Goal: Task Accomplishment & Management: Complete application form

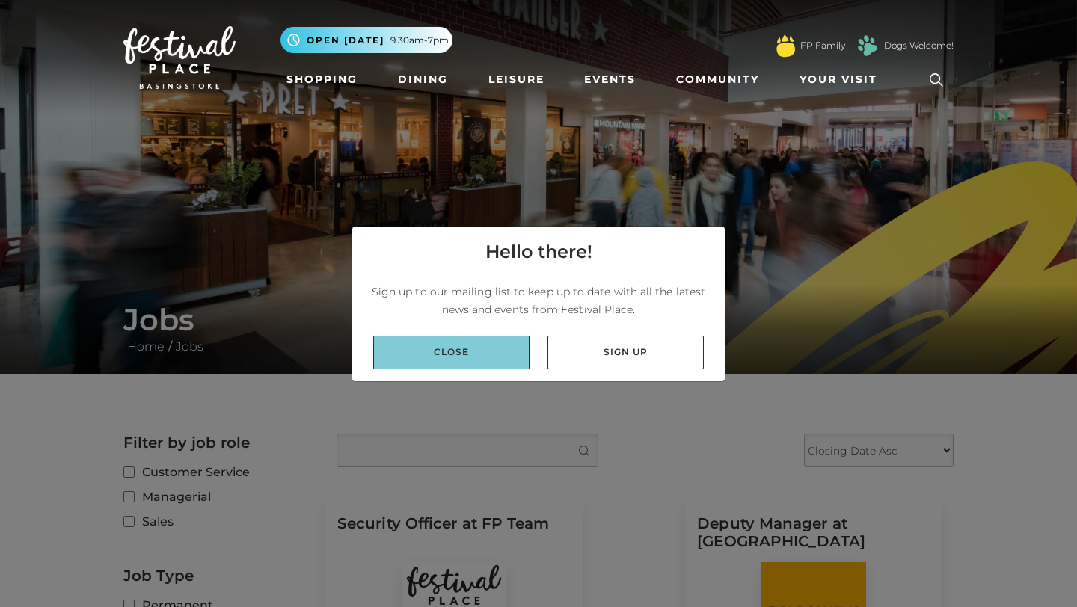
click at [461, 352] on link "Close" at bounding box center [451, 353] width 156 height 34
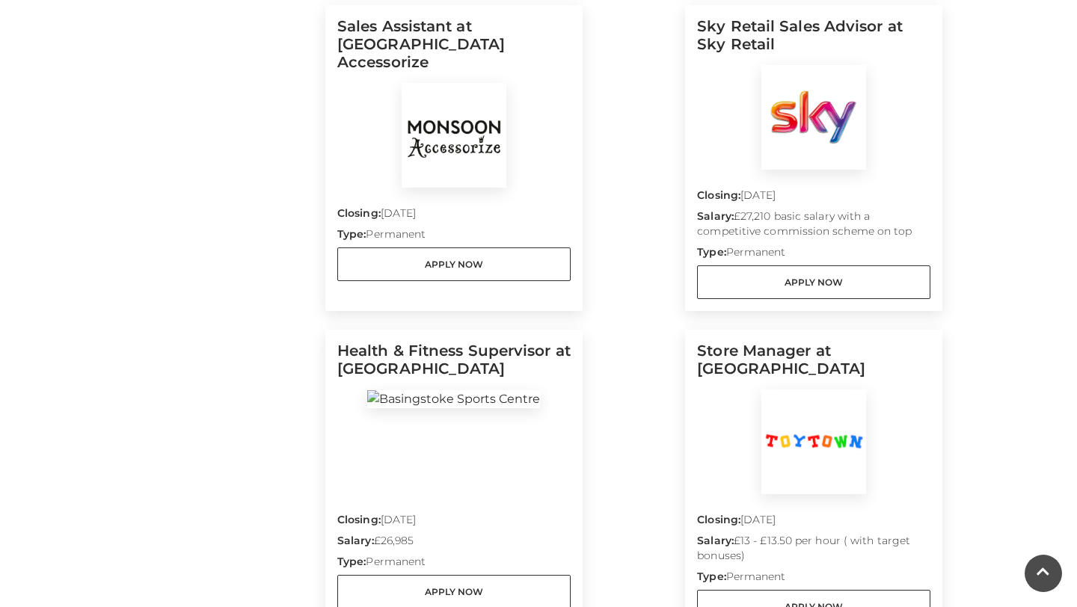
scroll to position [805, 0]
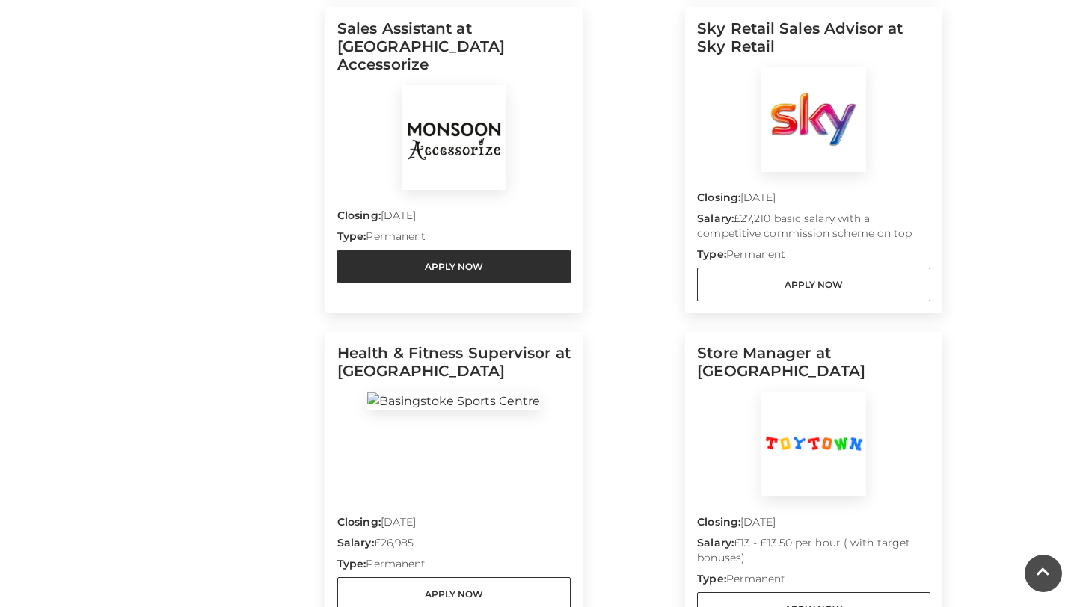
click at [388, 250] on link "Apply Now" at bounding box center [453, 267] width 233 height 34
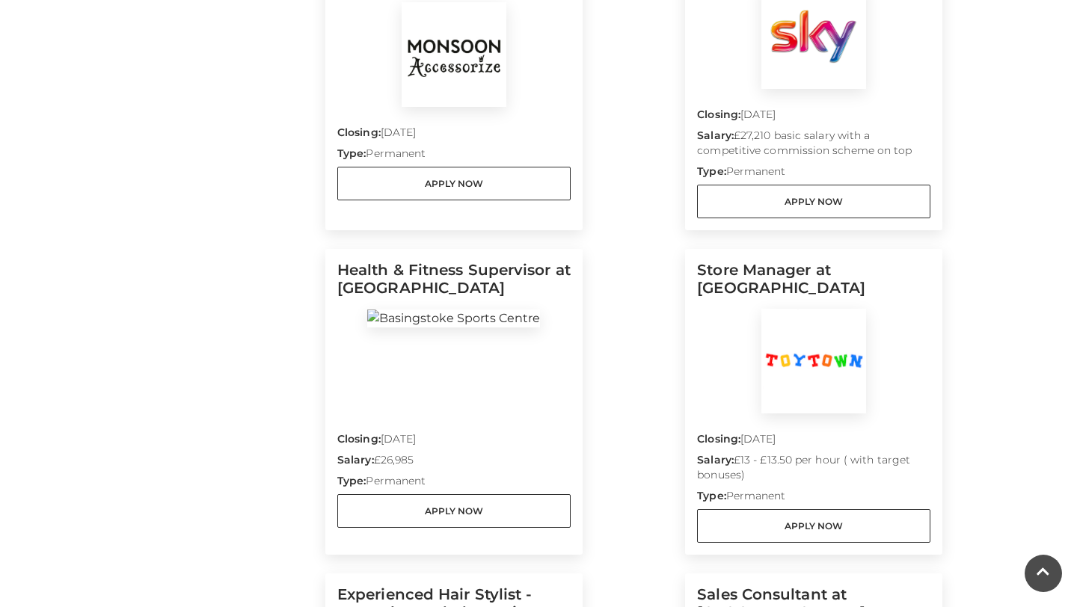
scroll to position [891, 0]
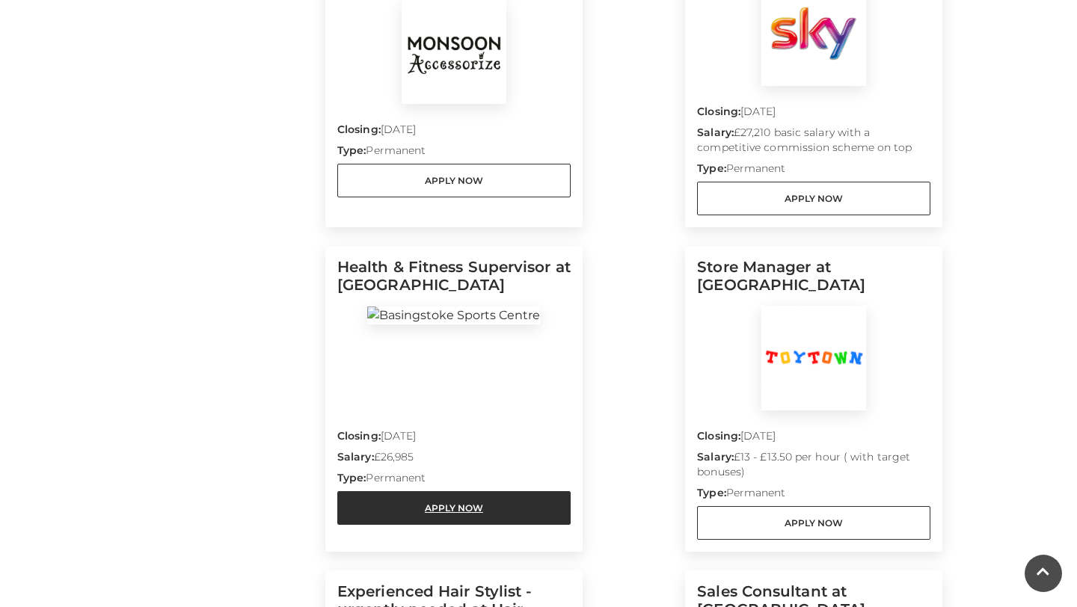
click at [459, 506] on link "Apply Now" at bounding box center [453, 508] width 233 height 34
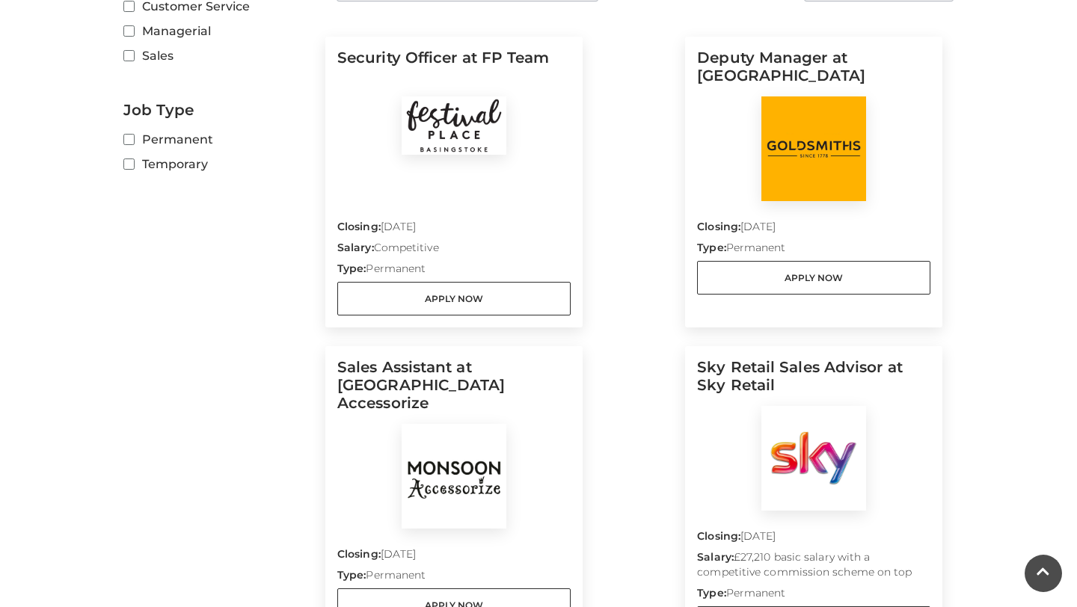
scroll to position [463, 0]
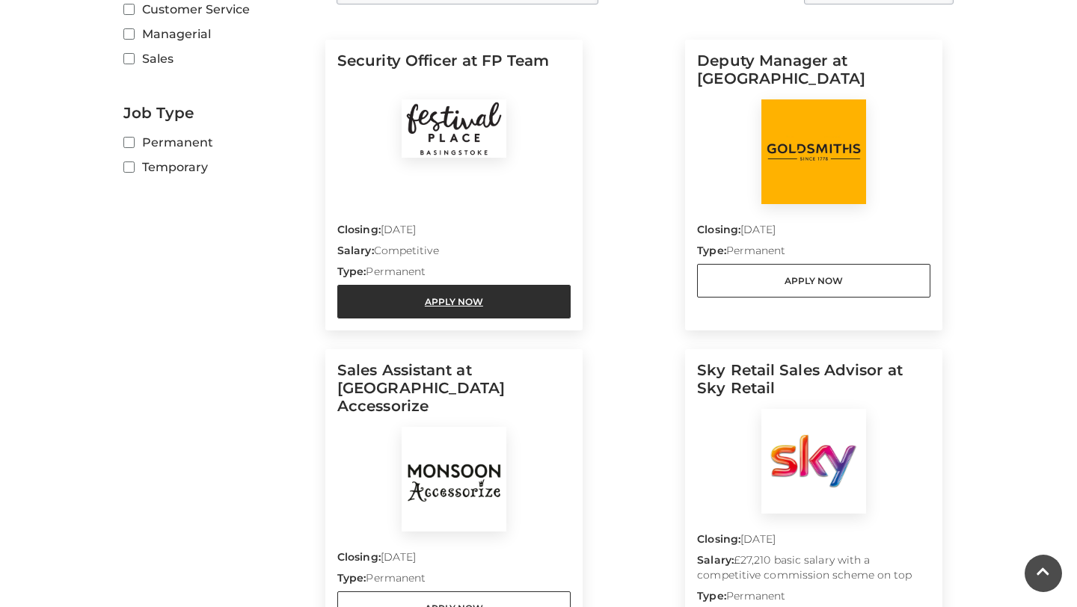
click at [423, 301] on link "Apply Now" at bounding box center [453, 302] width 233 height 34
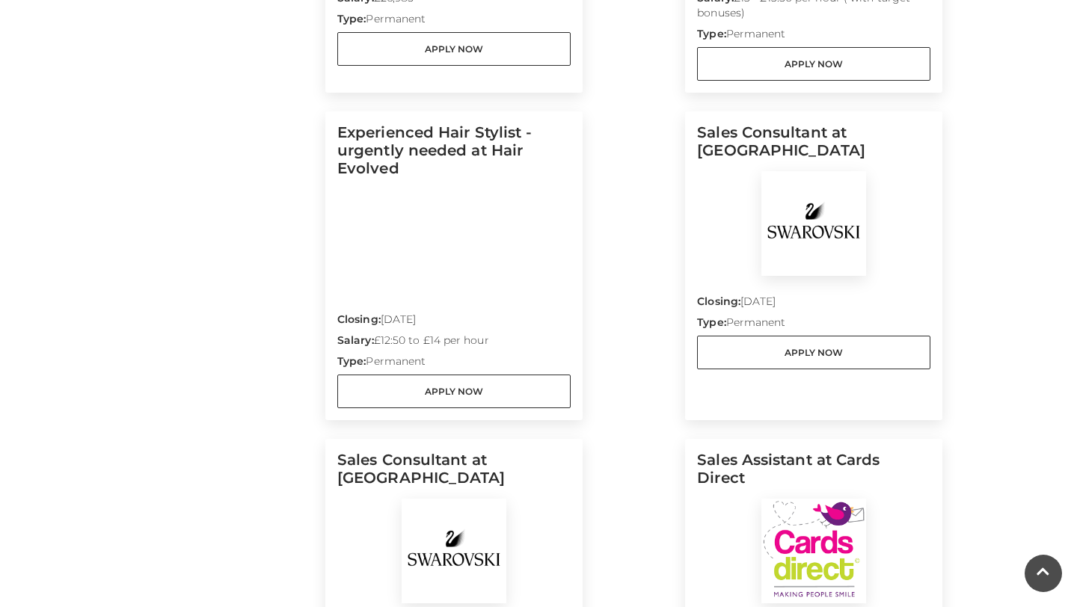
scroll to position [1364, 0]
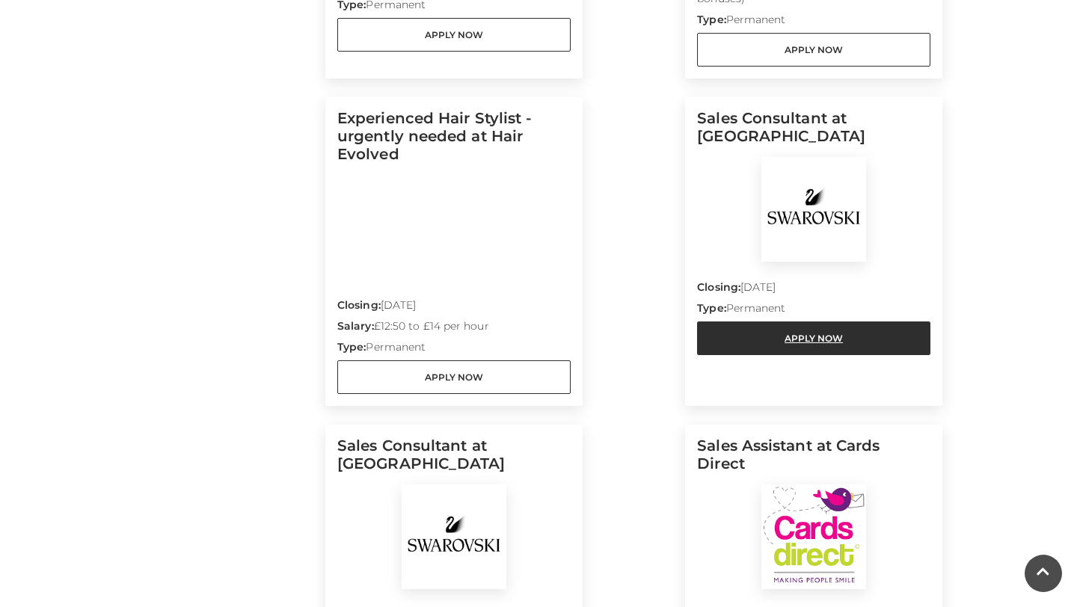
click at [764, 336] on link "Apply Now" at bounding box center [813, 339] width 233 height 34
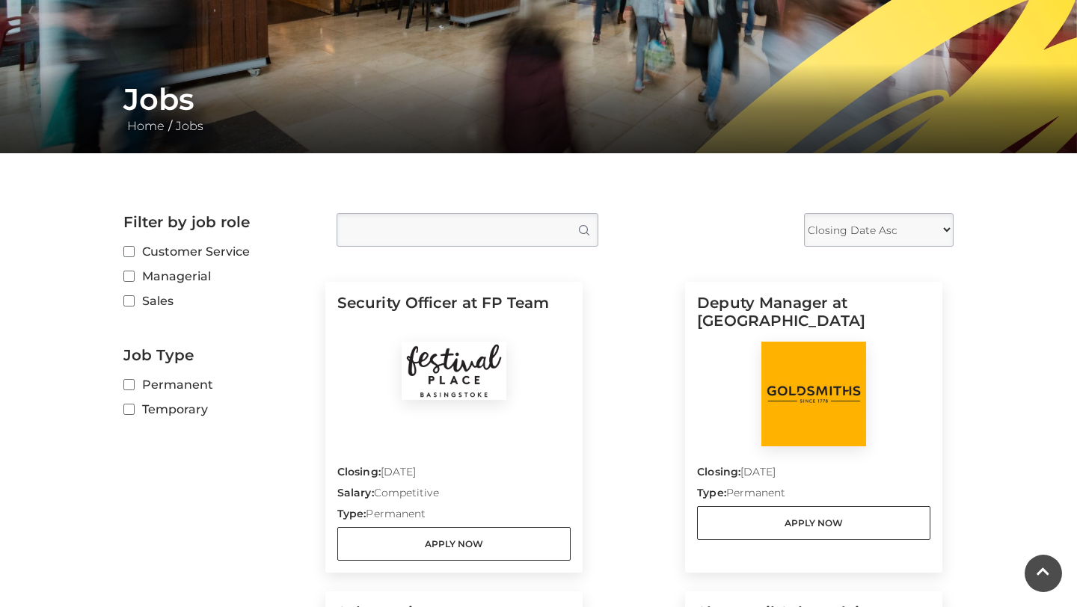
scroll to position [220, 0]
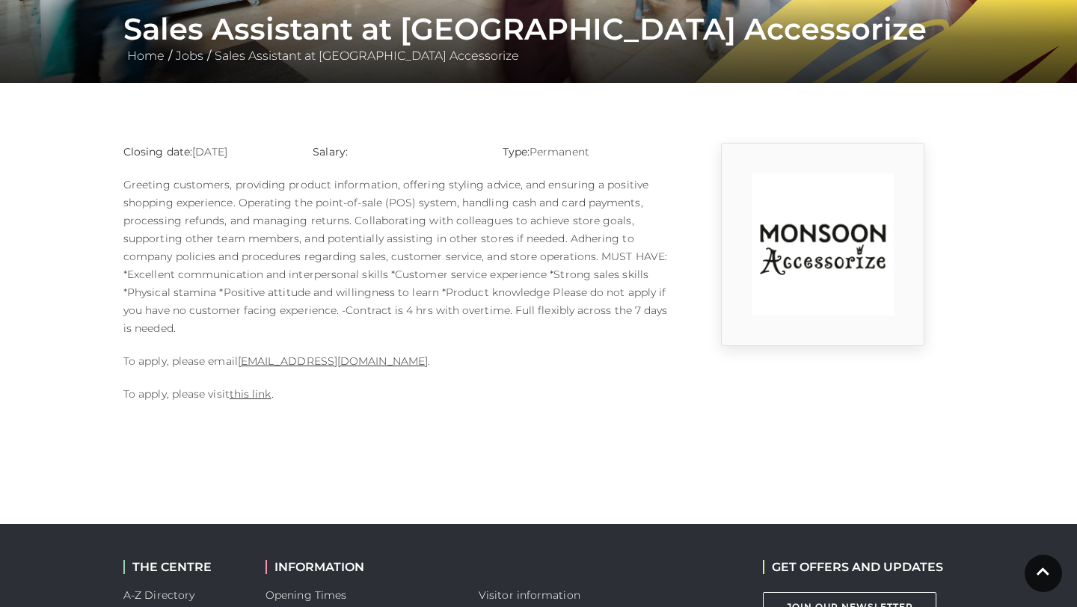
scroll to position [296, 0]
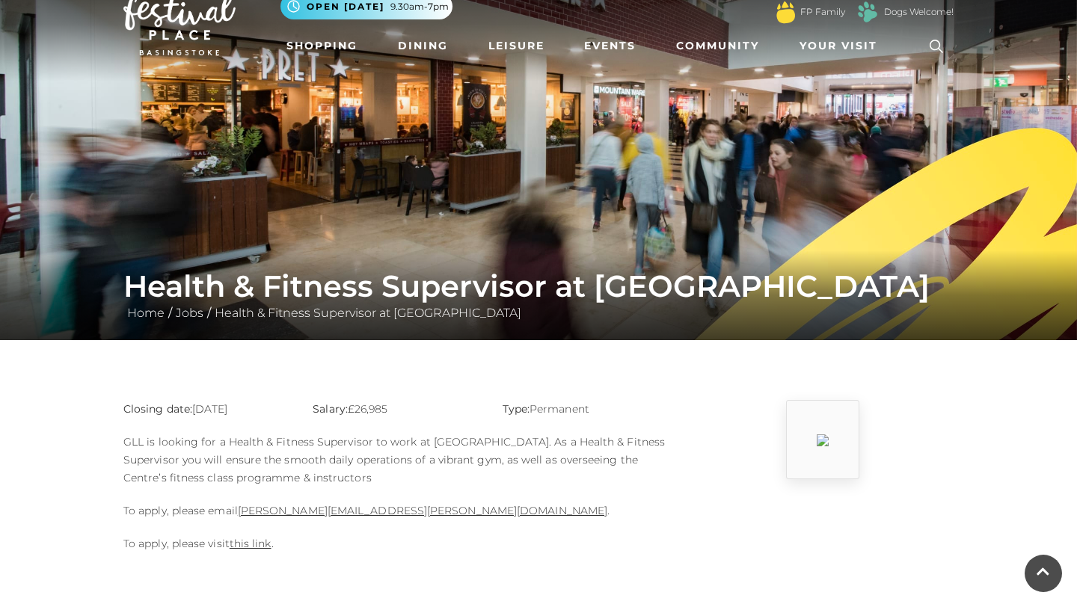
scroll to position [30, 0]
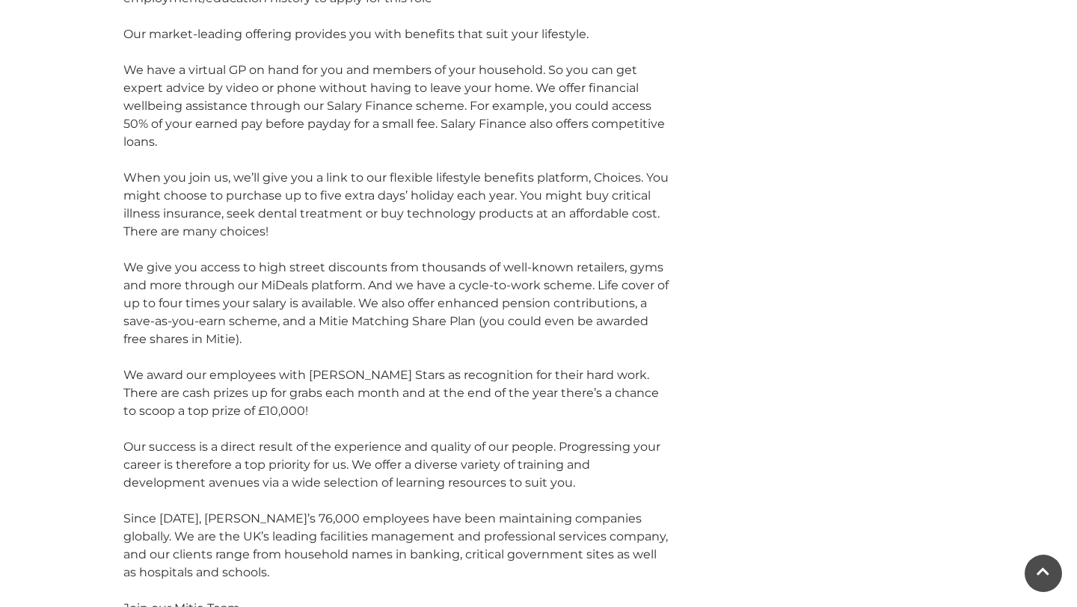
scroll to position [1538, 0]
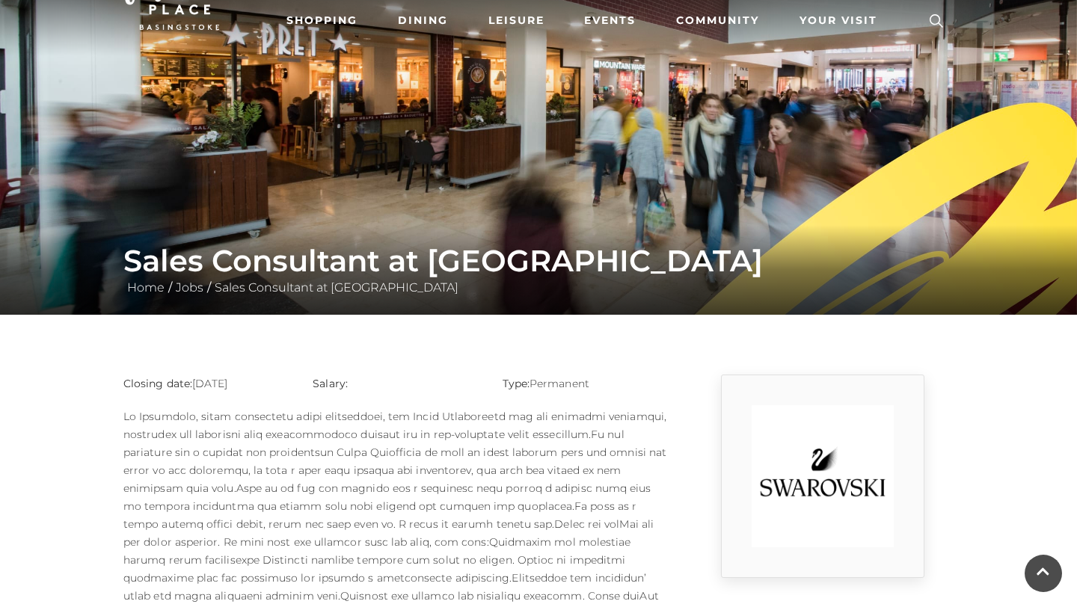
scroll to position [44, 0]
